Goal: Information Seeking & Learning: Learn about a topic

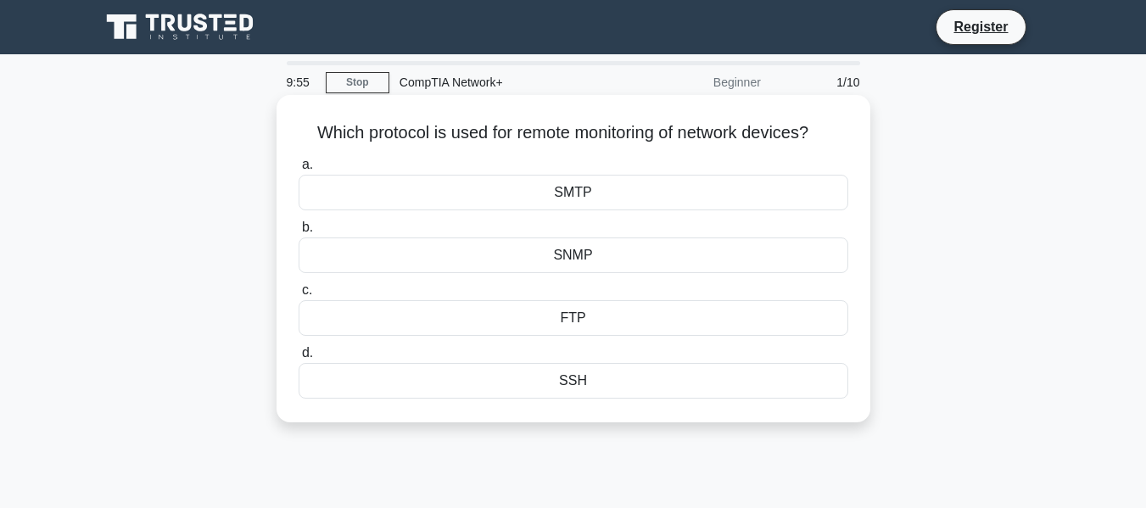
click at [580, 379] on div "SSH" at bounding box center [574, 381] width 550 height 36
click at [299, 359] on input "d. SSH" at bounding box center [299, 353] width 0 height 11
click at [539, 322] on div "Mesh" at bounding box center [574, 318] width 550 height 36
click at [299, 296] on input "c. Mesh" at bounding box center [299, 290] width 0 height 11
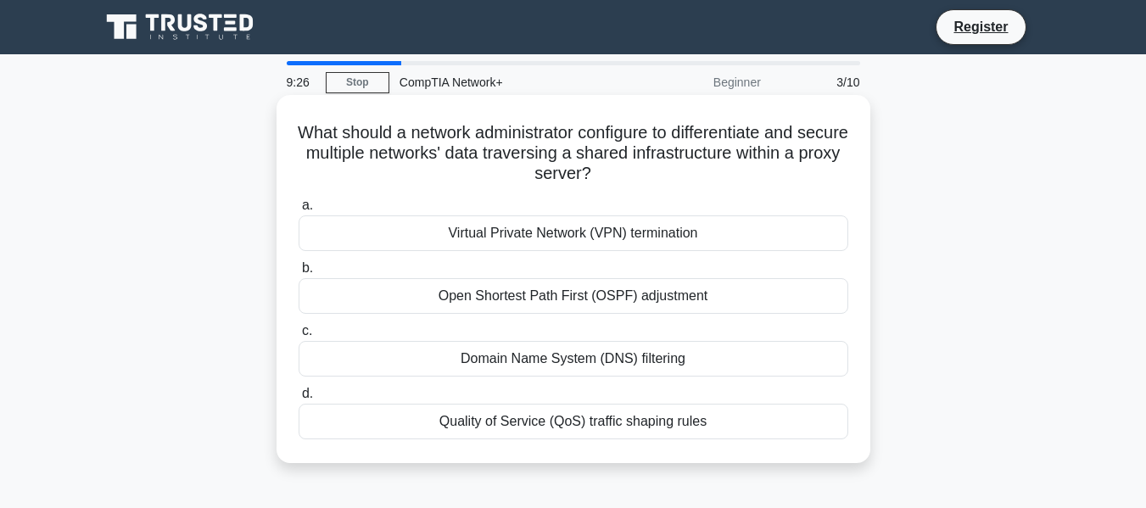
click at [461, 357] on div "Domain Name System (DNS) filtering" at bounding box center [574, 359] width 550 height 36
click at [299, 337] on input "c. Domain Name System (DNS) filtering" at bounding box center [299, 331] width 0 height 11
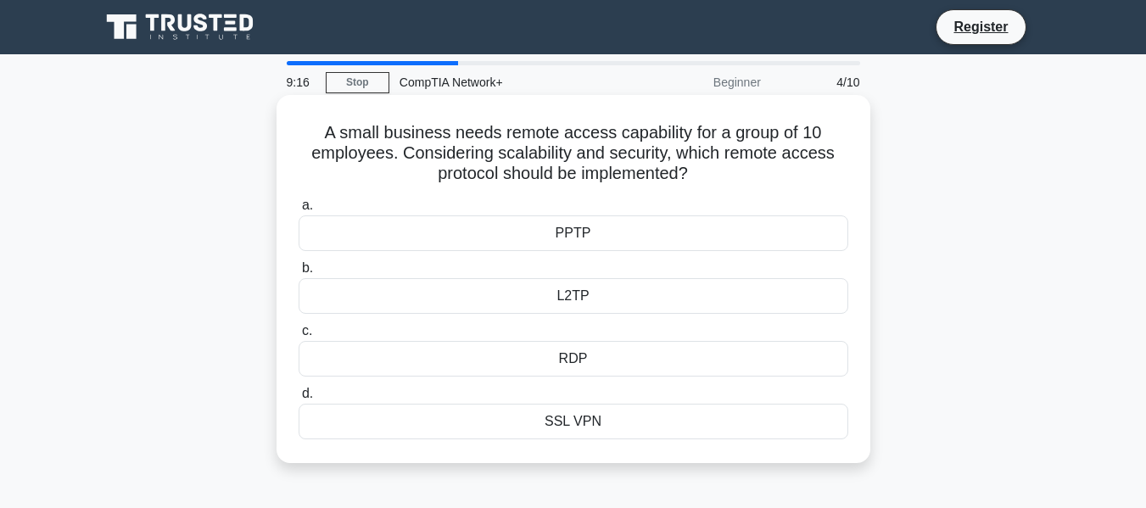
click at [510, 292] on div "L2TP" at bounding box center [574, 296] width 550 height 36
click at [299, 274] on input "b. L2TP" at bounding box center [299, 268] width 0 height 11
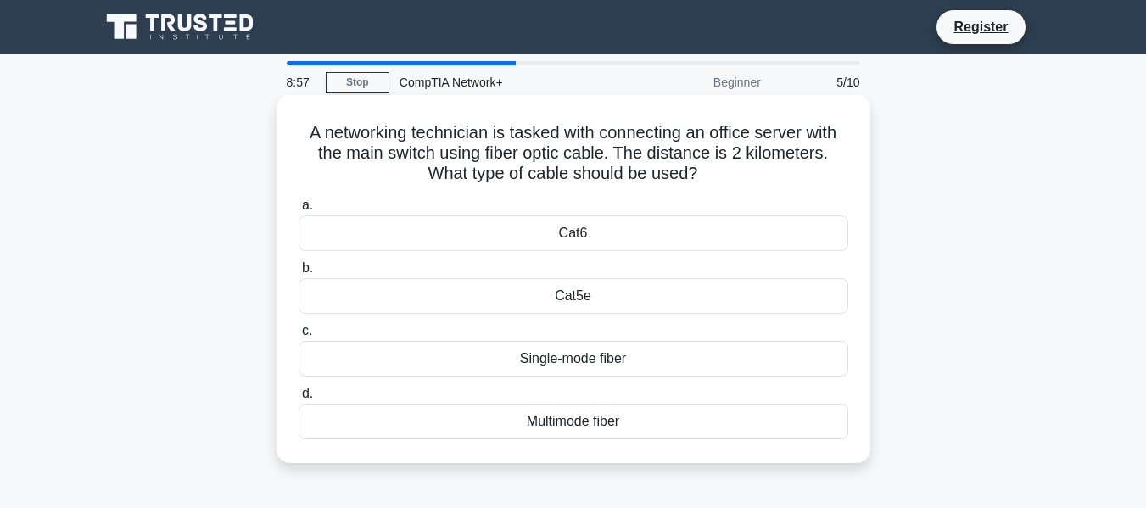
click at [486, 364] on div "Single-mode fiber" at bounding box center [574, 359] width 550 height 36
click at [299, 337] on input "c. Single-mode fiber" at bounding box center [299, 331] width 0 height 11
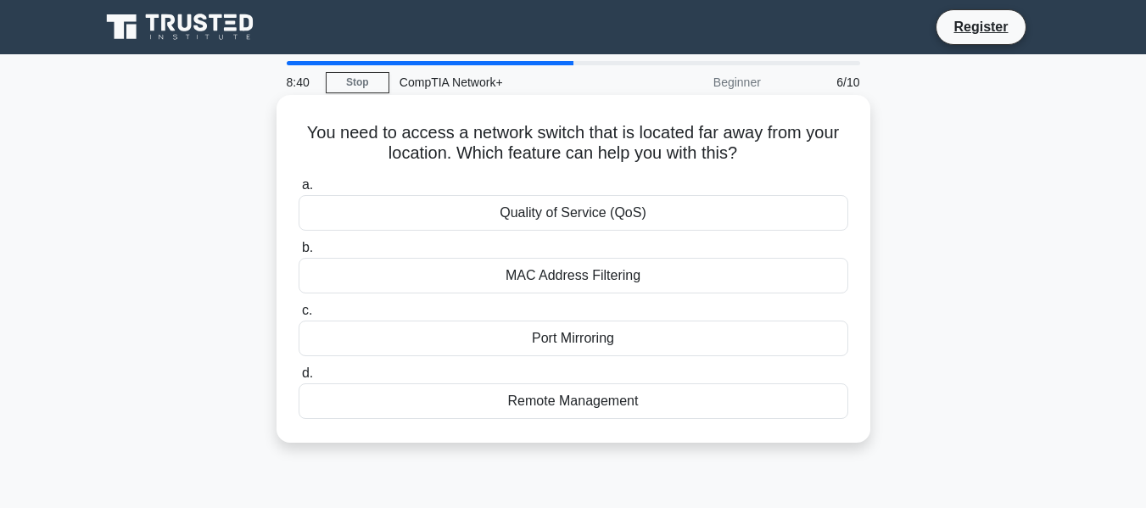
click at [551, 403] on div "Remote Management" at bounding box center [574, 402] width 550 height 36
click at [299, 379] on input "d. Remote Management" at bounding box center [299, 373] width 0 height 11
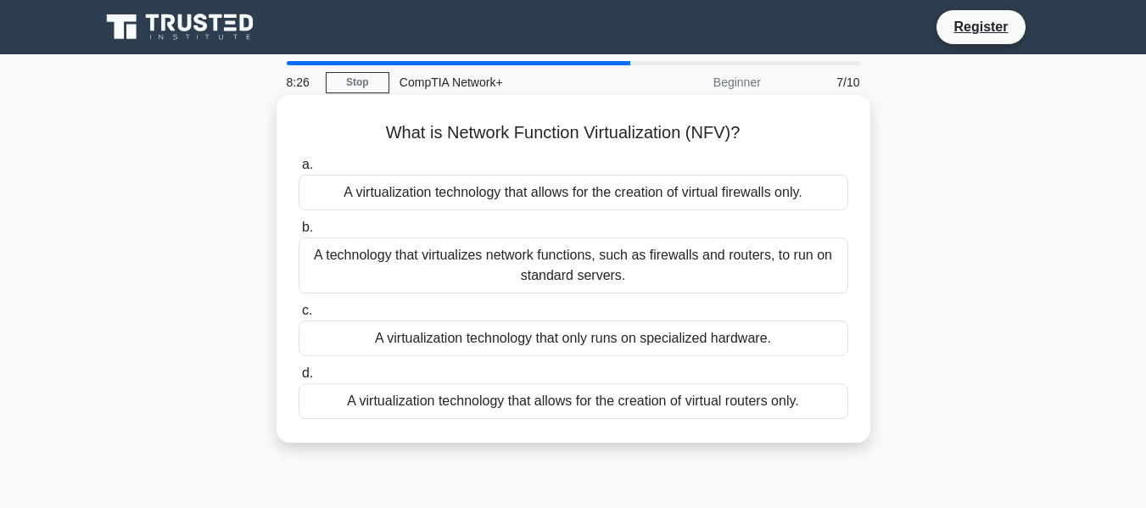
click at [423, 255] on div "A technology that virtualizes network functions, such as firewalls and routers,…" at bounding box center [574, 266] width 550 height 56
click at [299, 233] on input "b. A technology that virtualizes network functions, such as firewalls and route…" at bounding box center [299, 227] width 0 height 11
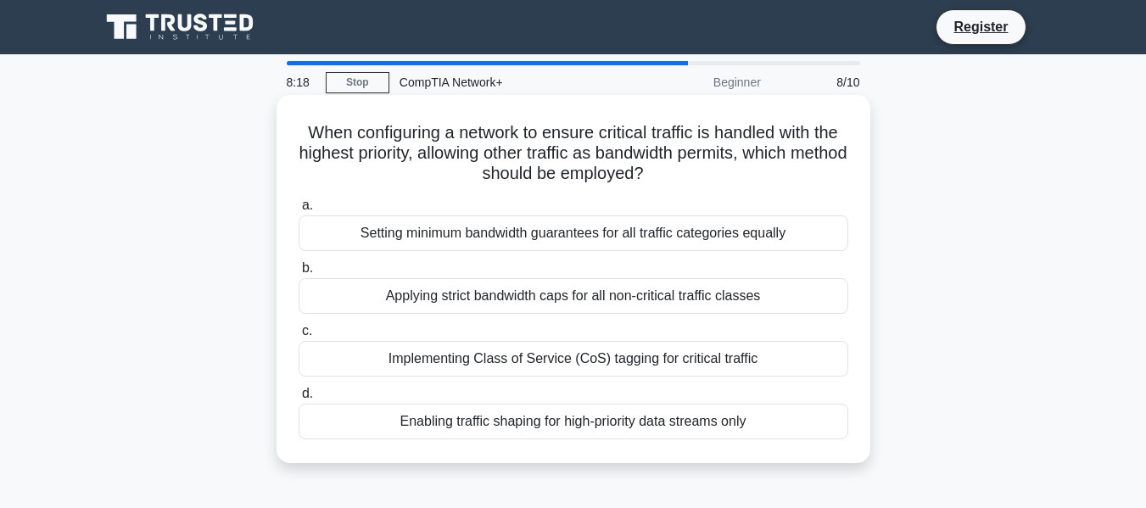
click at [709, 244] on div "Setting minimum bandwidth guarantees for all traffic categories equally" at bounding box center [574, 234] width 550 height 36
click at [299, 211] on input "a. Setting minimum bandwidth guarantees for all traffic categories equally" at bounding box center [299, 205] width 0 height 11
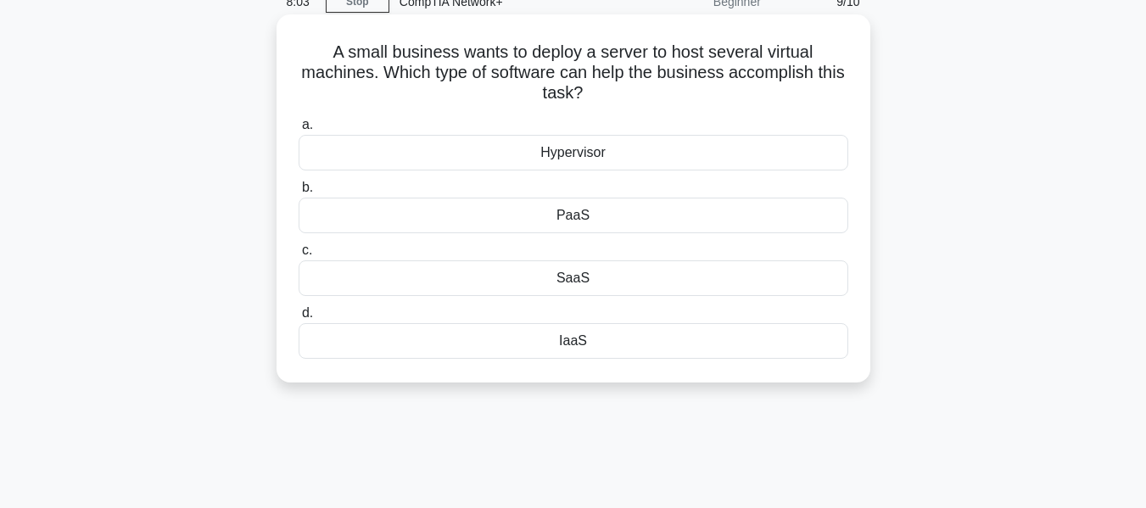
scroll to position [85, 0]
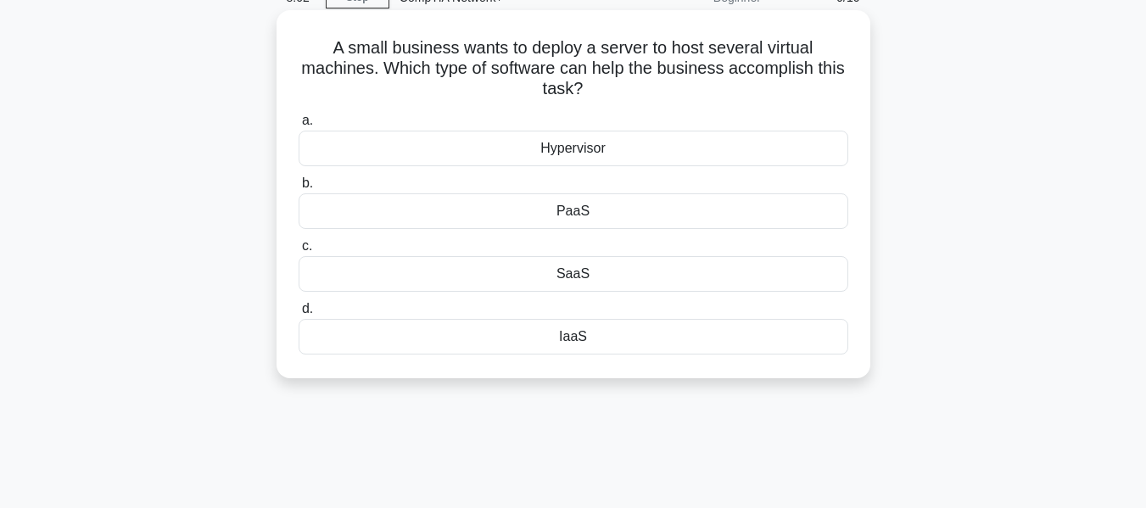
click at [597, 141] on div "Hypervisor" at bounding box center [574, 149] width 550 height 36
click at [299, 126] on input "a. Hypervisor" at bounding box center [299, 120] width 0 height 11
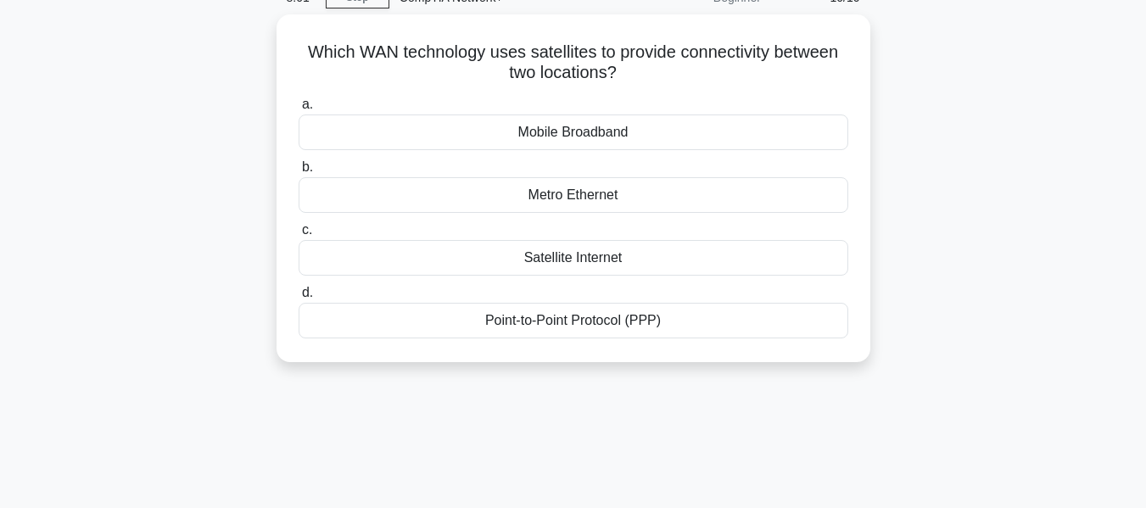
scroll to position [0, 0]
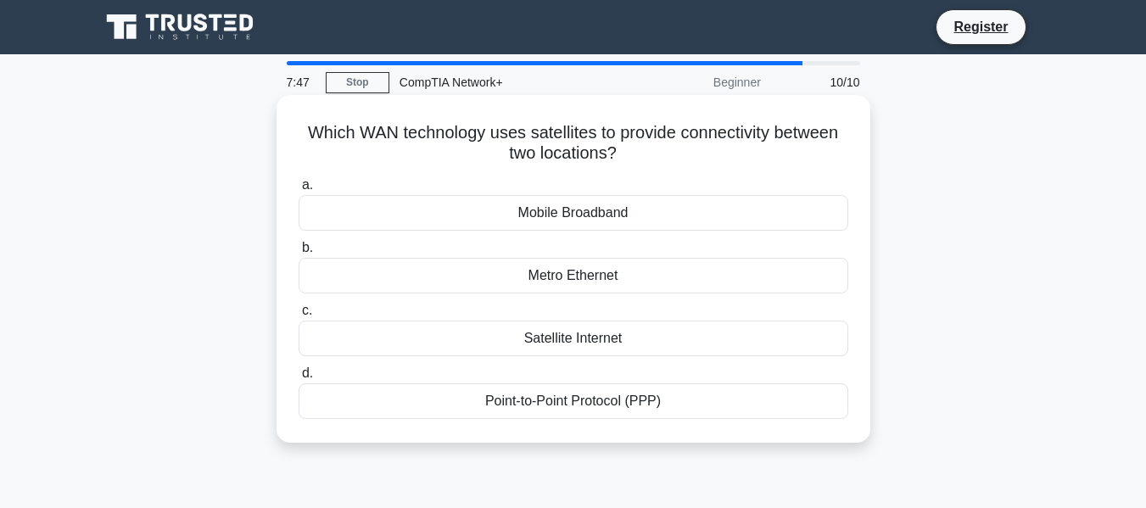
click at [597, 399] on div "Point-to-Point Protocol (PPP)" at bounding box center [574, 402] width 550 height 36
click at [299, 379] on input "d. Point-to-Point Protocol (PPP)" at bounding box center [299, 373] width 0 height 11
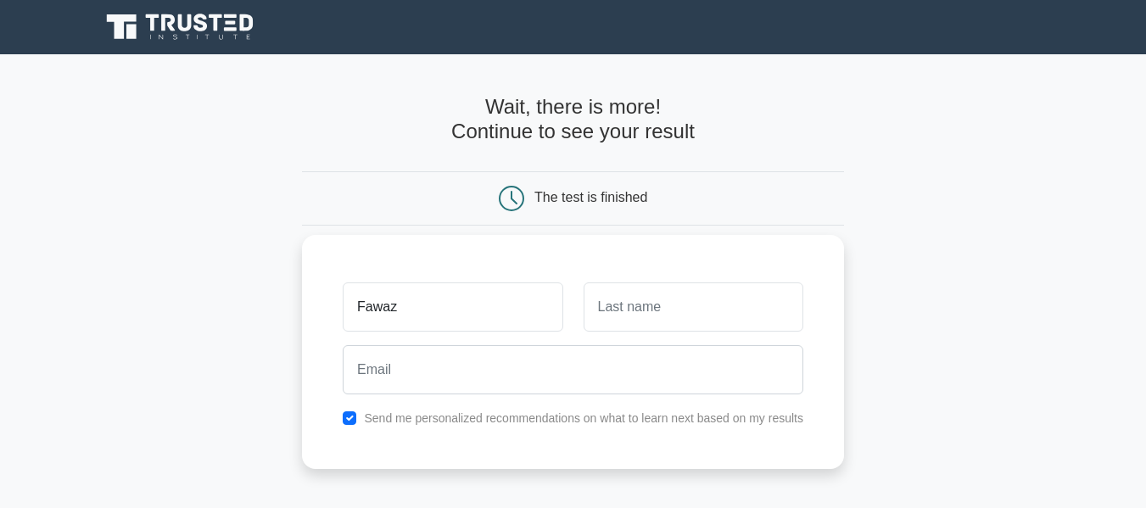
type input "Fawaz"
click at [634, 320] on input "text" at bounding box center [694, 307] width 220 height 49
type input "Fawaz"
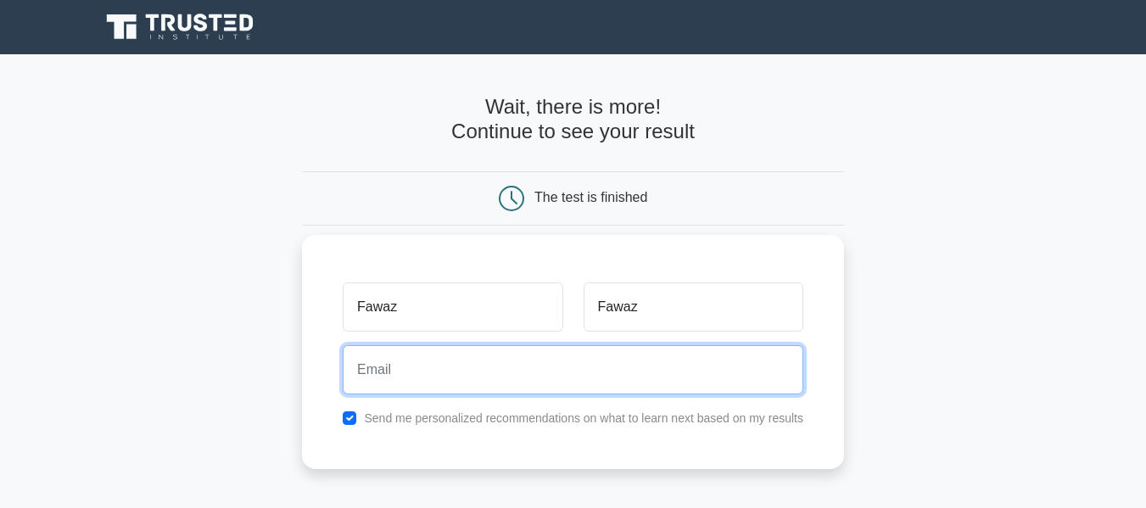
click at [499, 367] on input "email" at bounding box center [573, 369] width 461 height 49
type input "[EMAIL_ADDRESS][DOMAIN_NAME]"
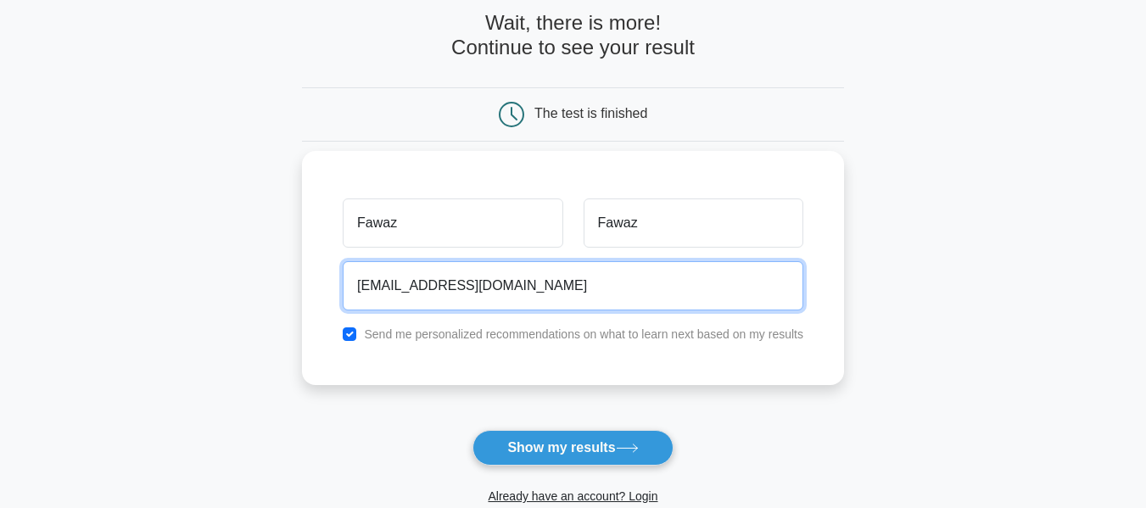
scroll to position [85, 0]
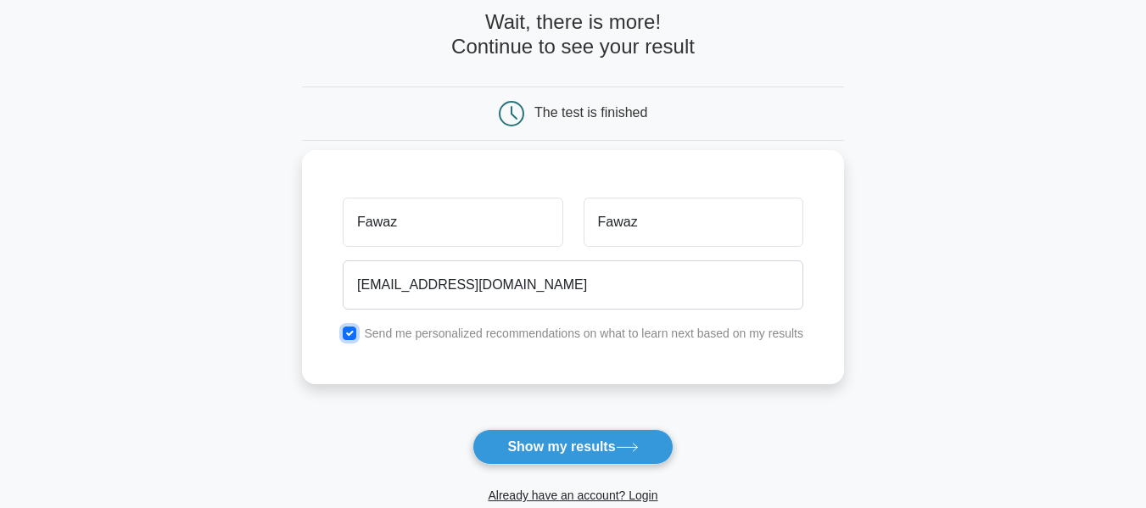
click at [354, 328] on input "checkbox" at bounding box center [350, 334] width 14 height 14
checkbox input "false"
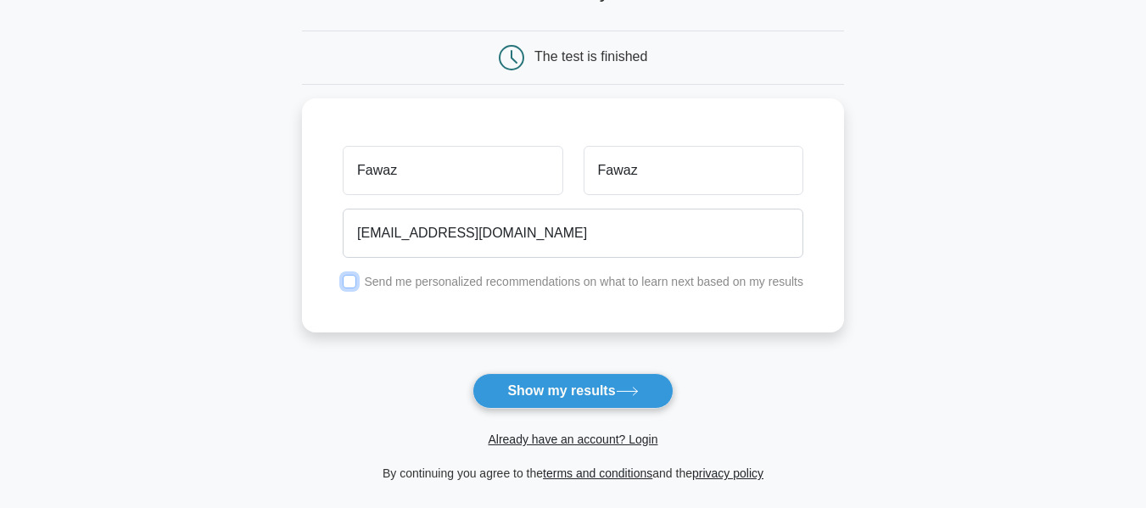
scroll to position [170, 0]
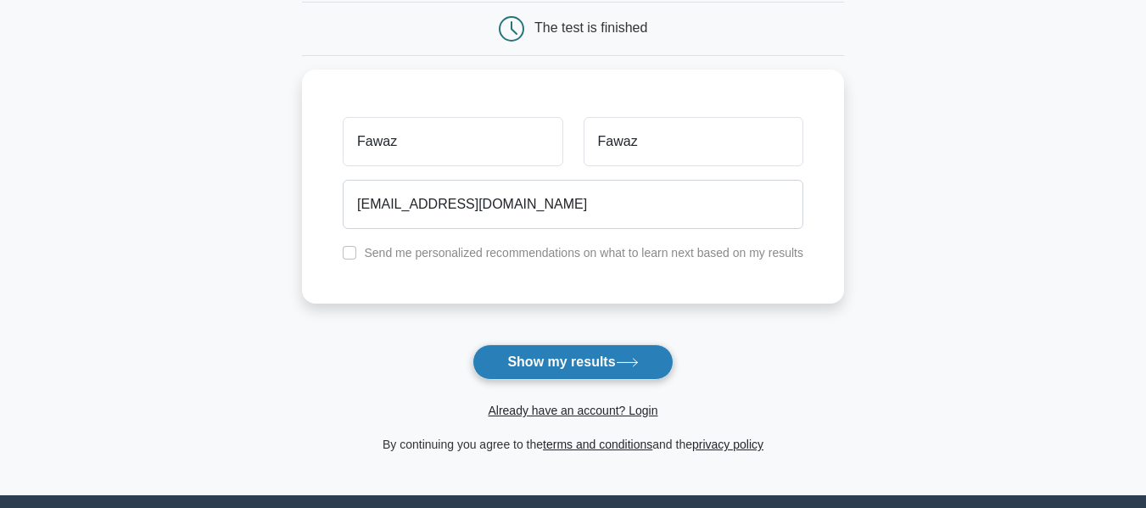
click at [539, 360] on button "Show my results" at bounding box center [573, 363] width 200 height 36
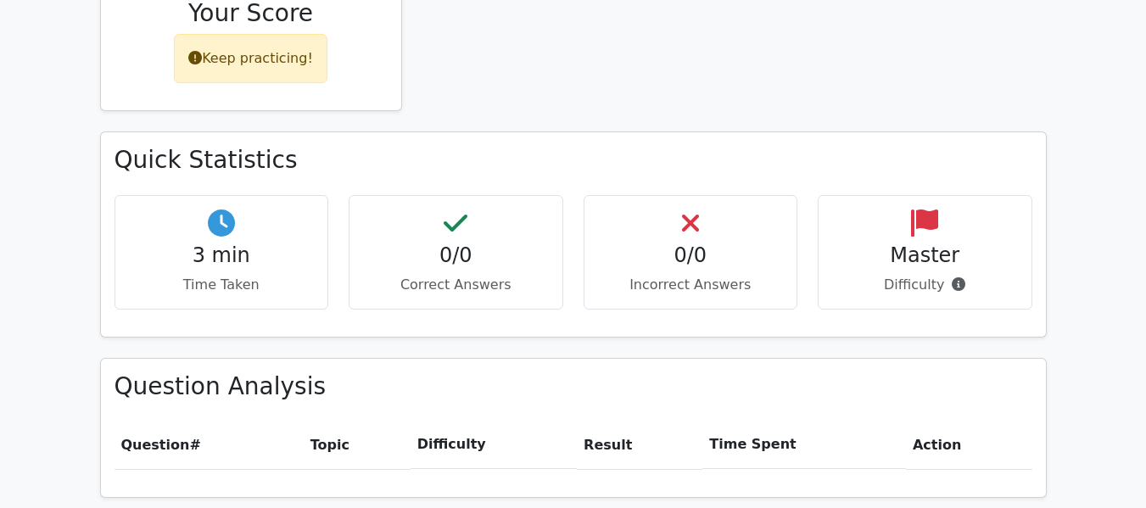
scroll to position [764, 0]
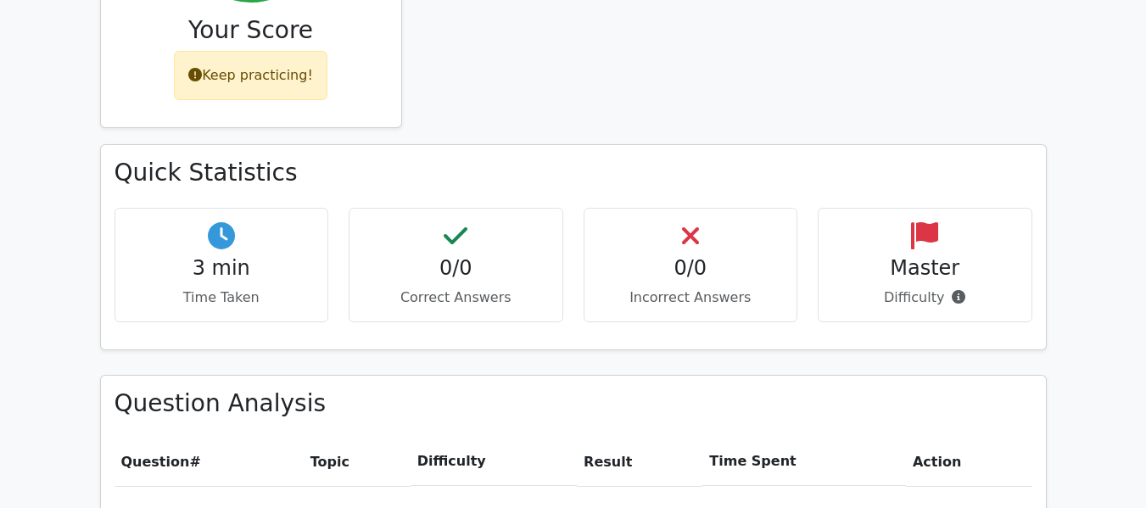
click at [255, 281] on div "3 min Time Taken" at bounding box center [222, 265] width 215 height 115
click at [436, 256] on h4 "0/0" at bounding box center [456, 268] width 186 height 25
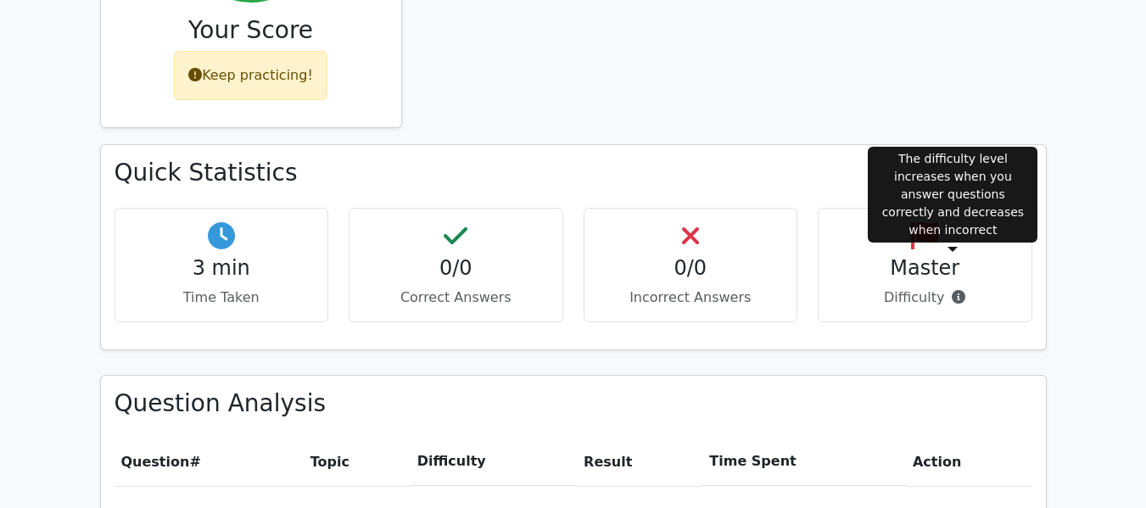
click at [952, 290] on icon at bounding box center [959, 297] width 14 height 14
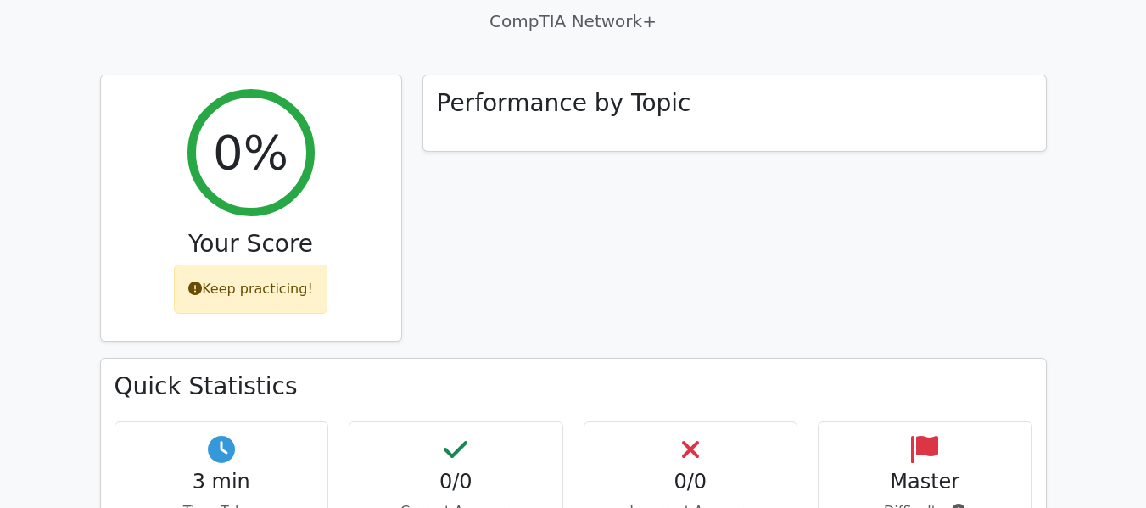
scroll to position [509, 0]
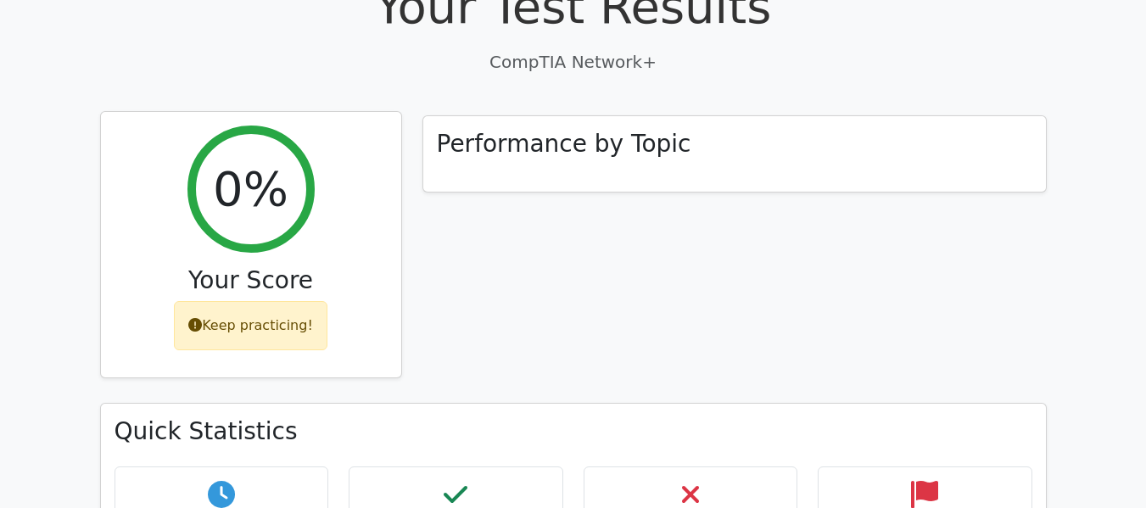
click at [305, 301] on div "Keep practicing!" at bounding box center [251, 325] width 154 height 49
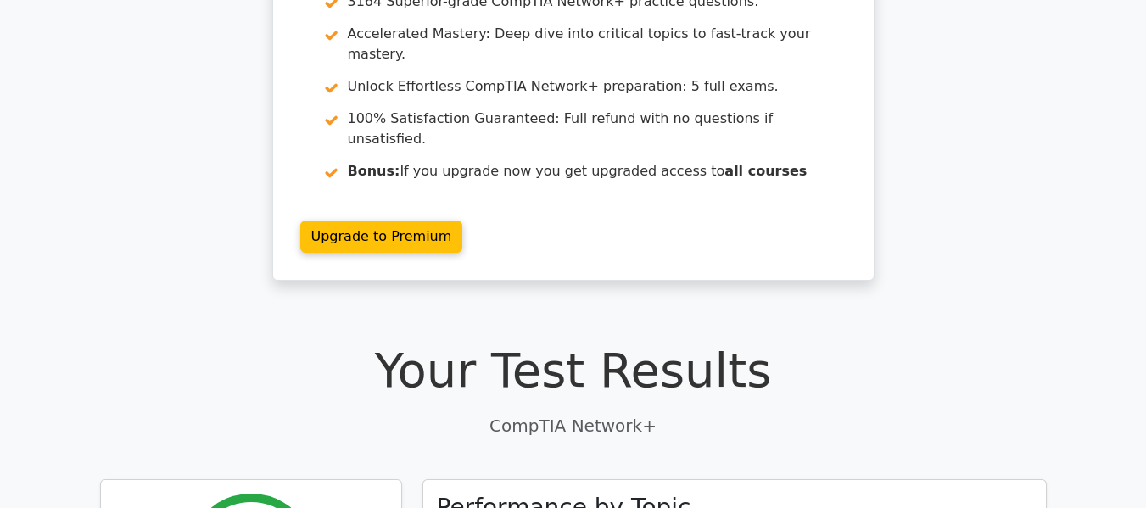
scroll to position [0, 0]
